Goal: Communication & Community: Answer question/provide support

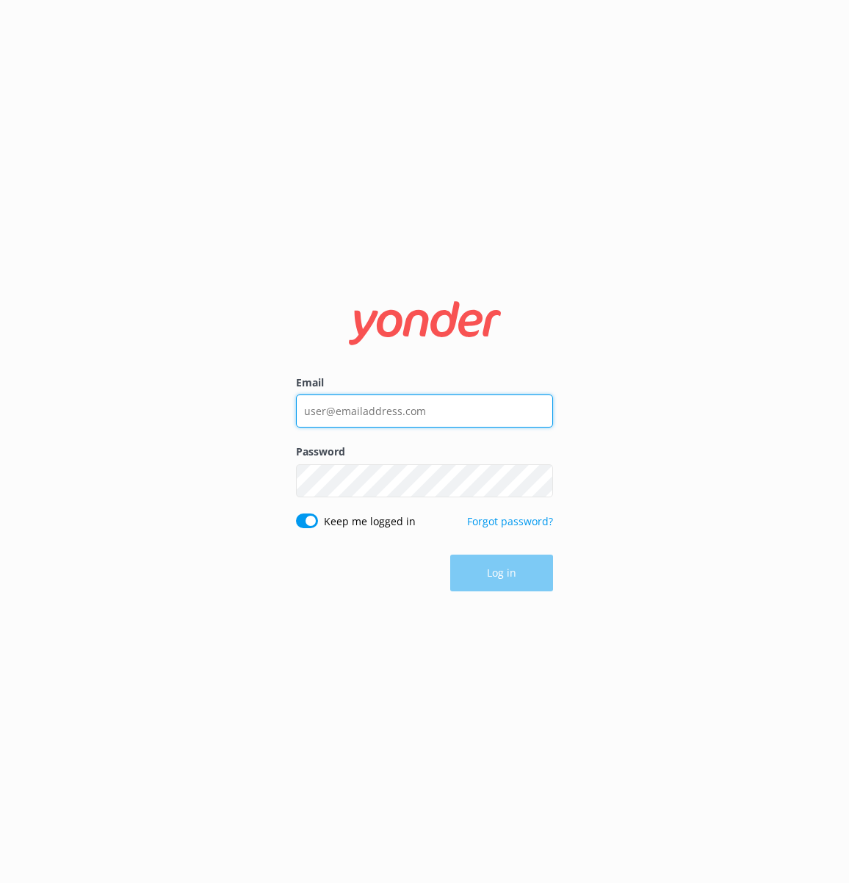
type input "[PERSON_NAME][EMAIL_ADDRESS][DOMAIN_NAME]"
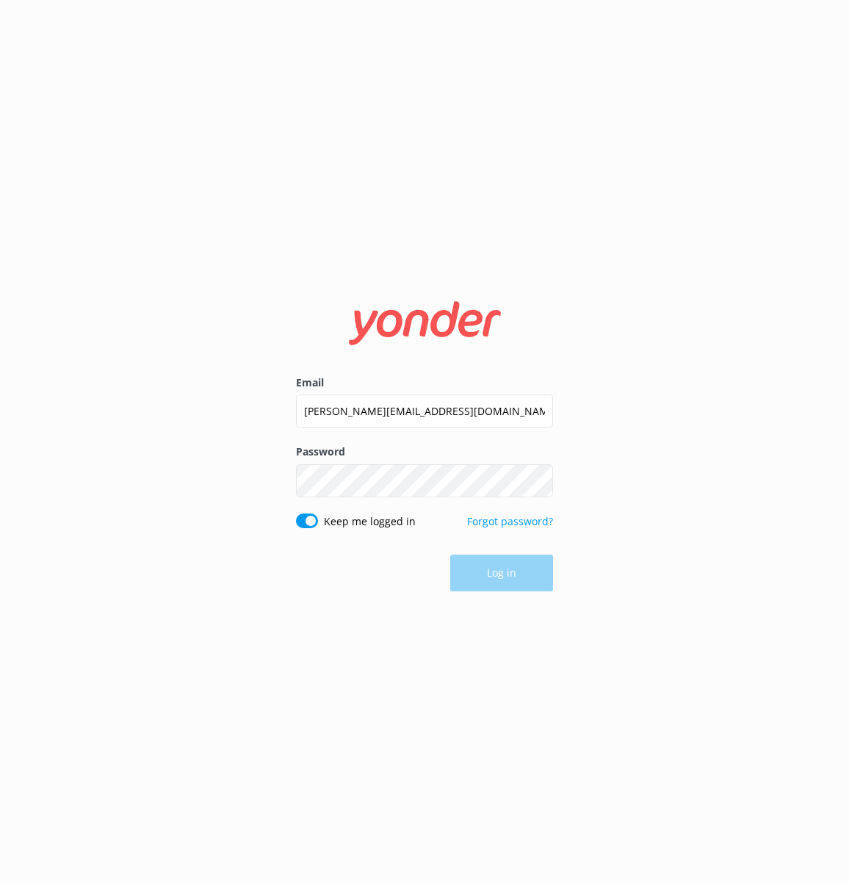
drag, startPoint x: 501, startPoint y: 561, endPoint x: 499, endPoint y: 571, distance: 10.0
click at [501, 561] on div "Log in" at bounding box center [424, 572] width 257 height 37
click at [498, 578] on button "Log in" at bounding box center [501, 573] width 103 height 37
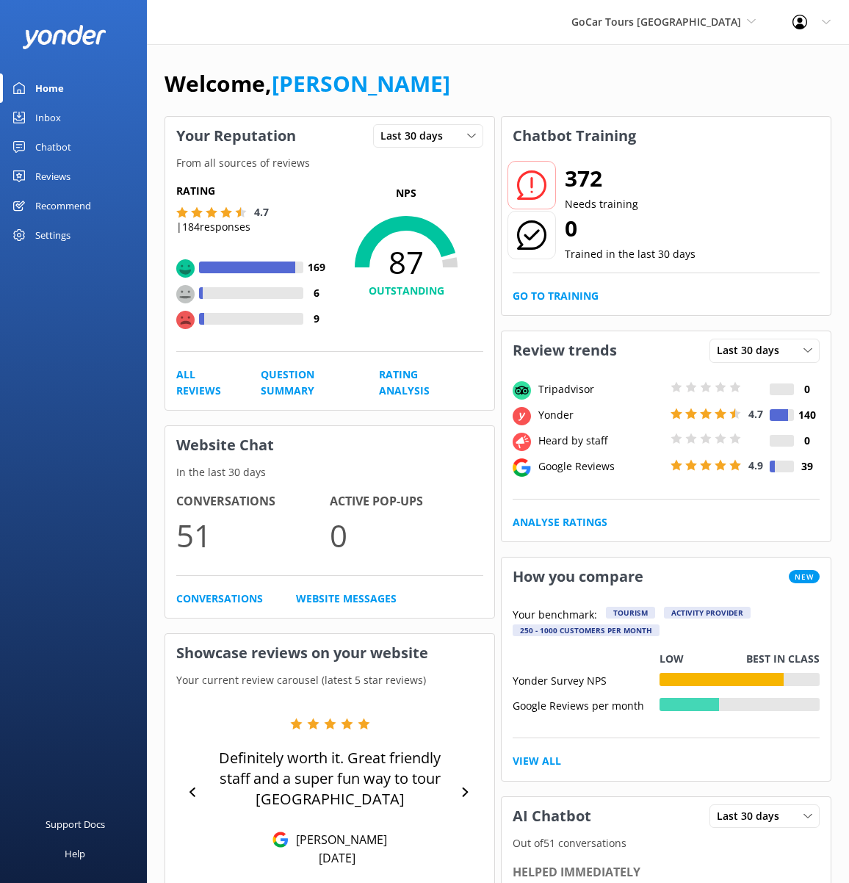
click at [542, 180] on icon at bounding box center [531, 184] width 29 height 29
click at [530, 184] on use at bounding box center [531, 184] width 29 height 29
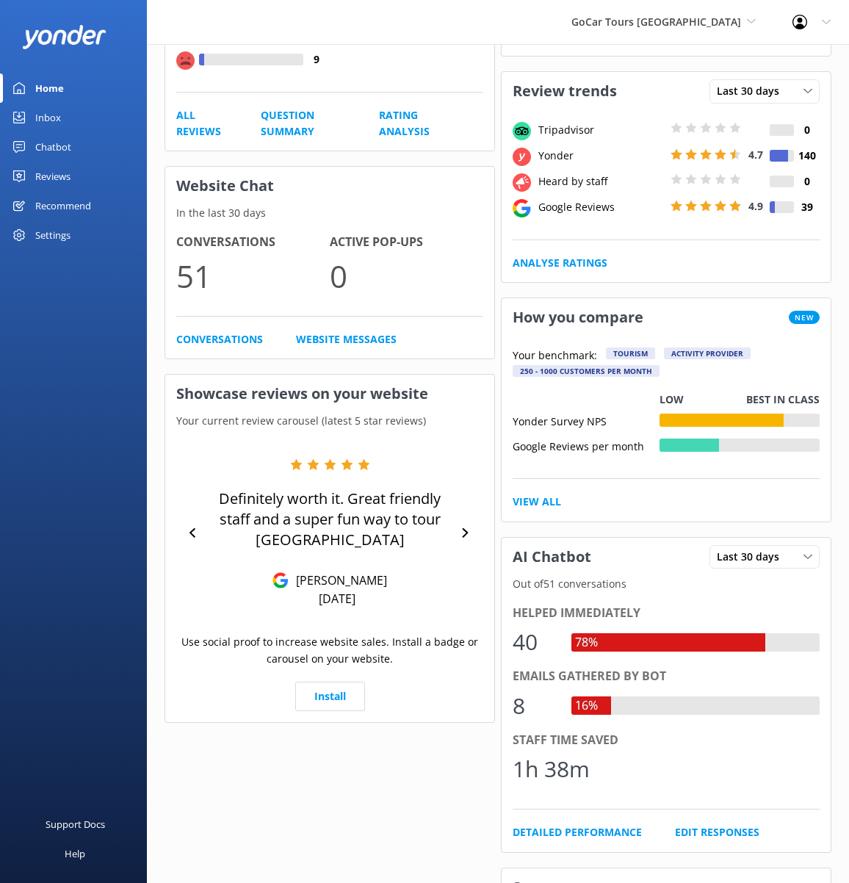
scroll to position [247, 0]
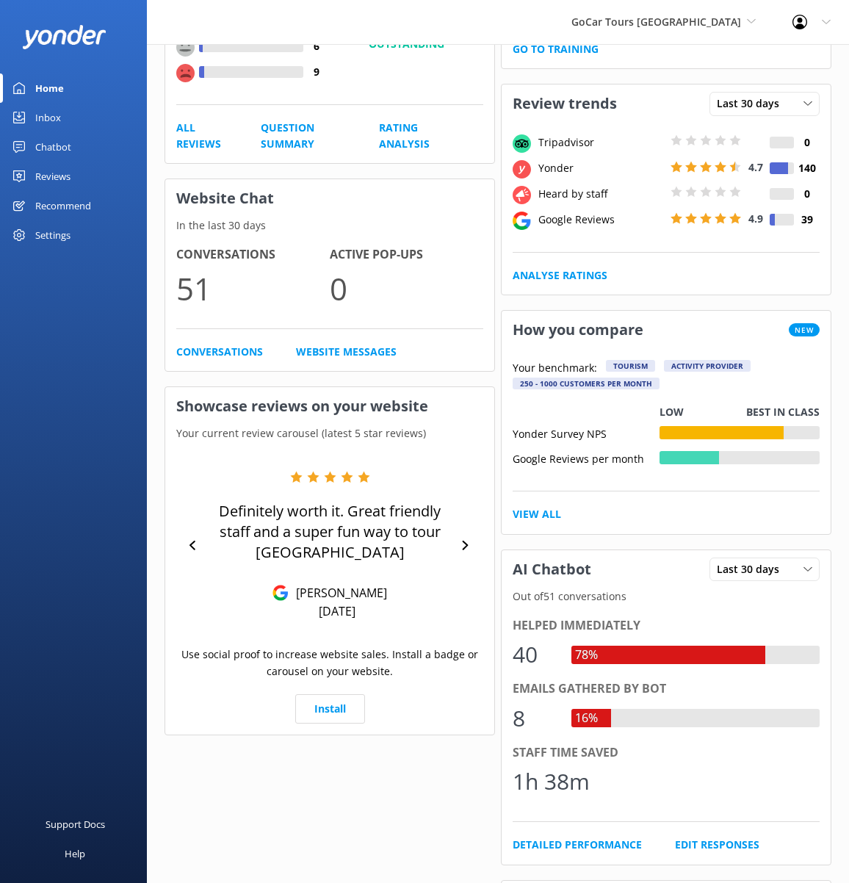
click at [51, 148] on div "Chatbot" at bounding box center [53, 146] width 36 height 29
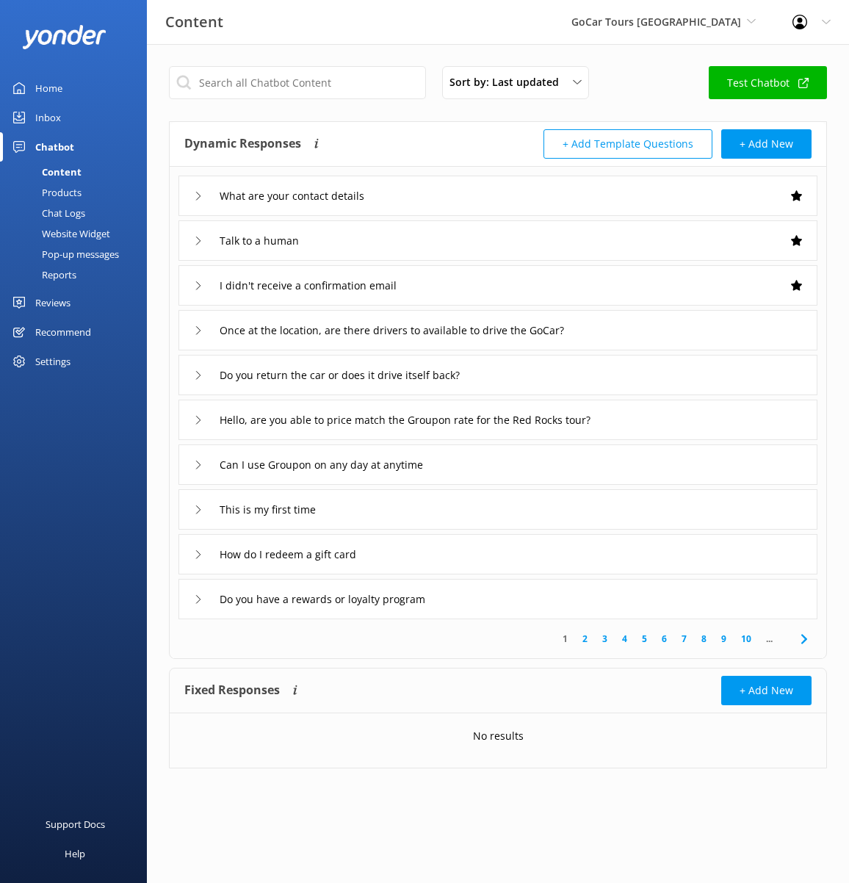
click at [59, 140] on div "Chatbot" at bounding box center [54, 146] width 39 height 29
click at [39, 115] on div "Inbox" at bounding box center [48, 117] width 26 height 29
